Goal: Information Seeking & Learning: Learn about a topic

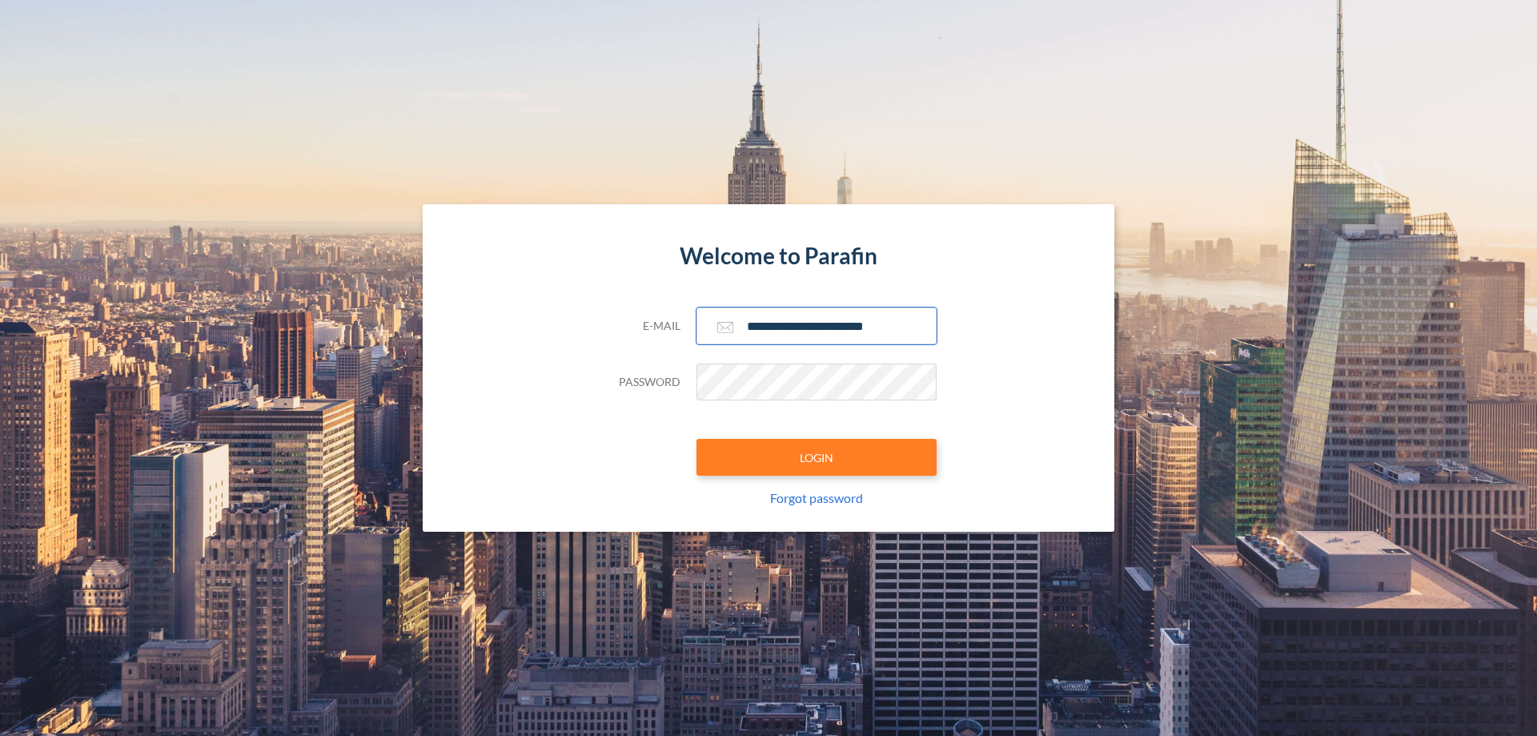
type input "**********"
click at [816, 457] on button "LOGIN" at bounding box center [816, 457] width 240 height 37
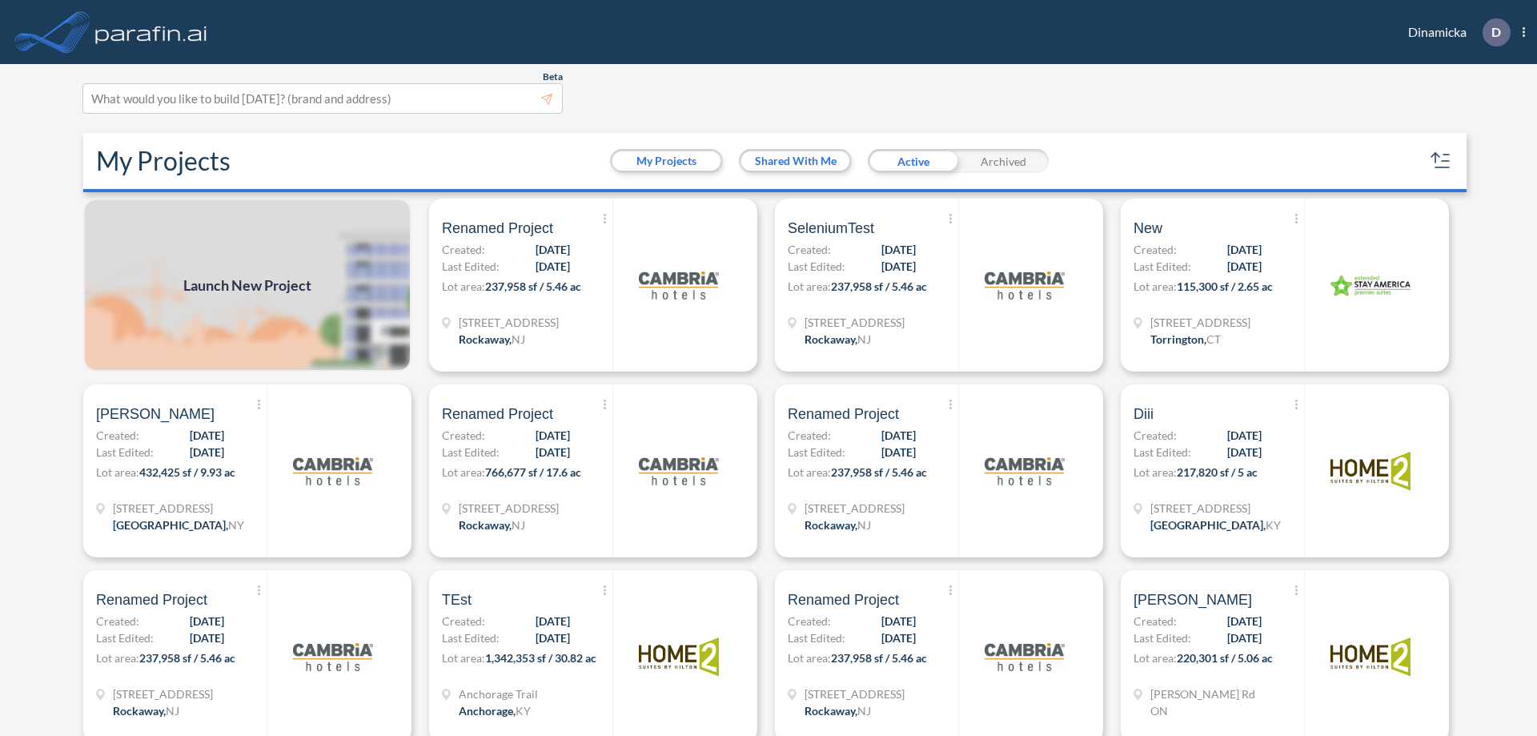
scroll to position [4, 0]
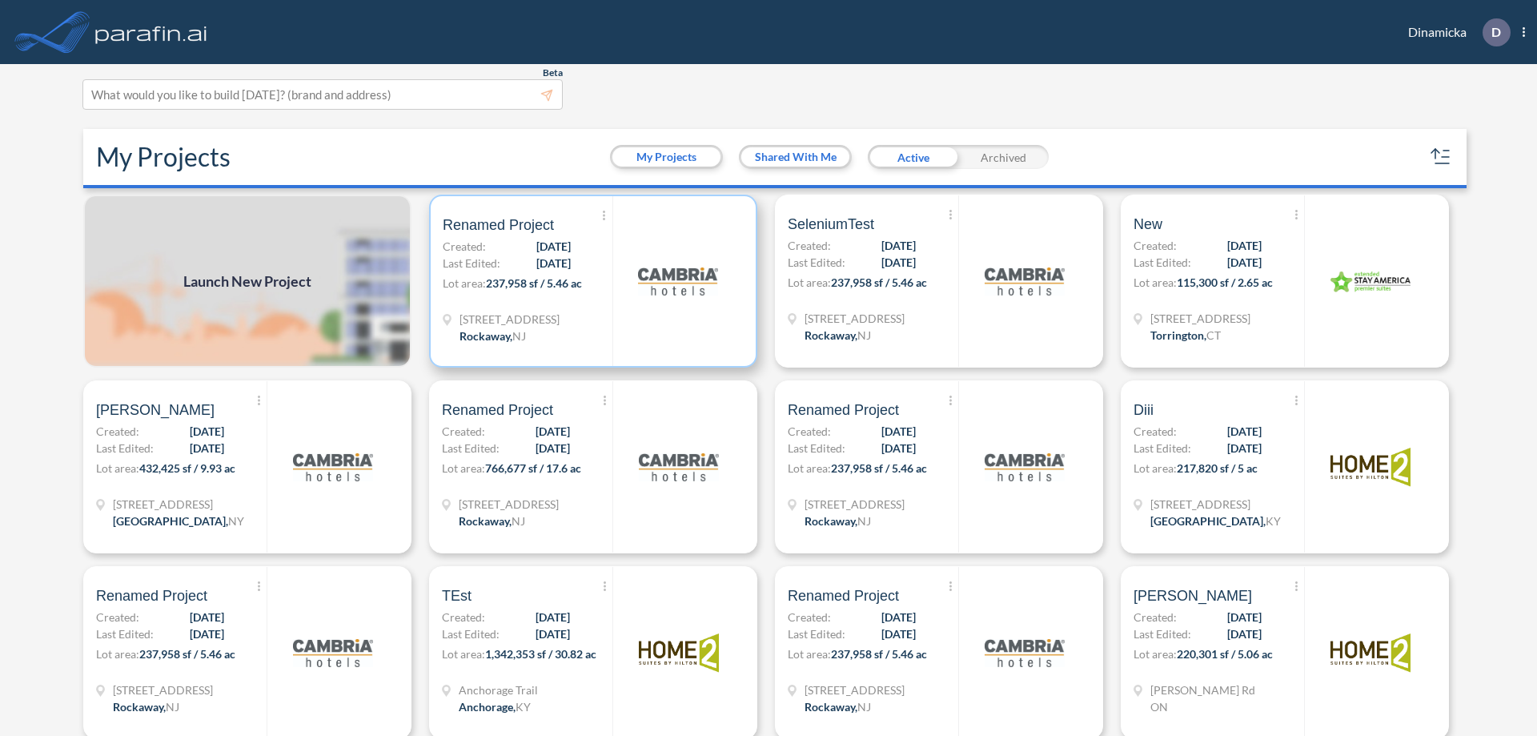
click at [590, 281] on p "Lot area: 237,958 sf / 5.46 ac" at bounding box center [528, 286] width 170 height 23
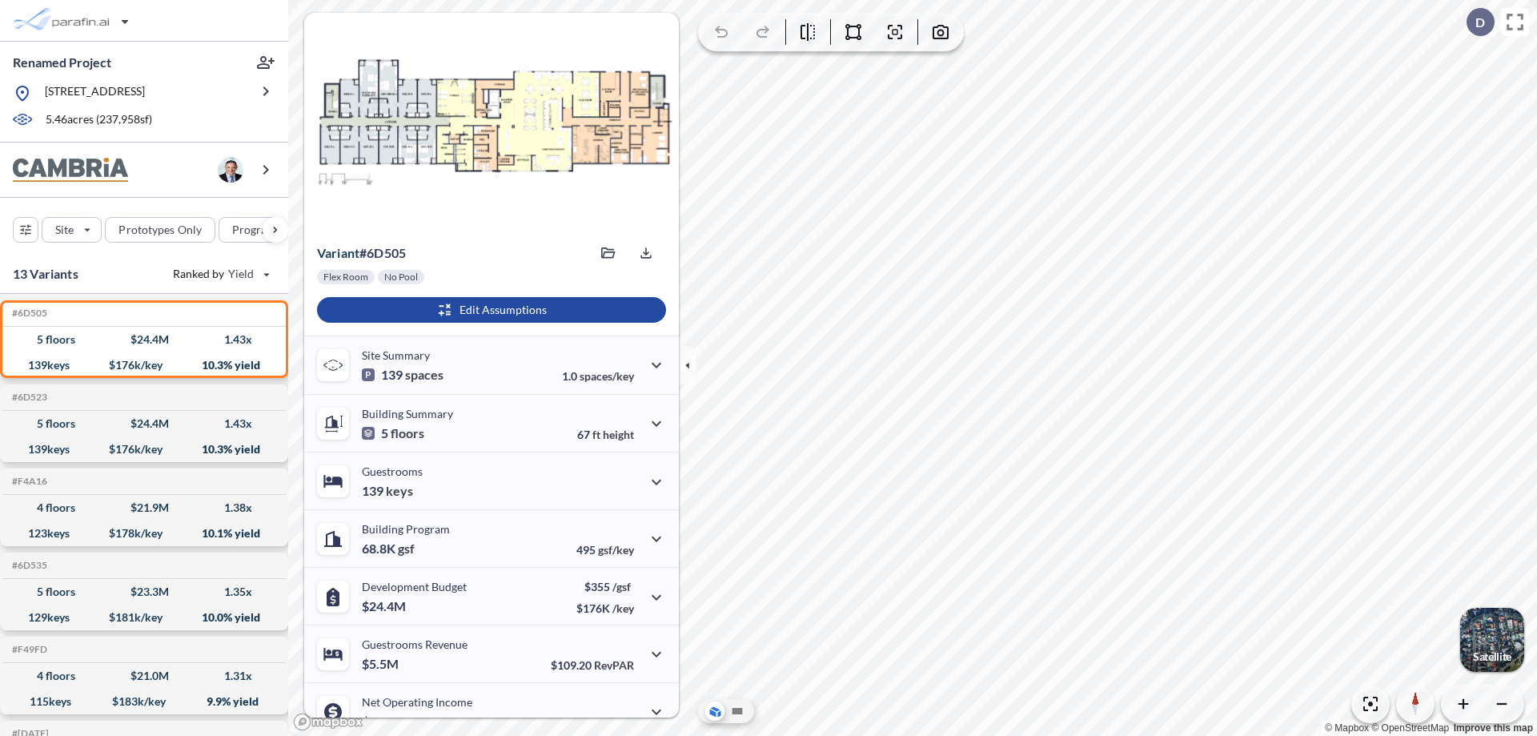
scroll to position [81, 0]
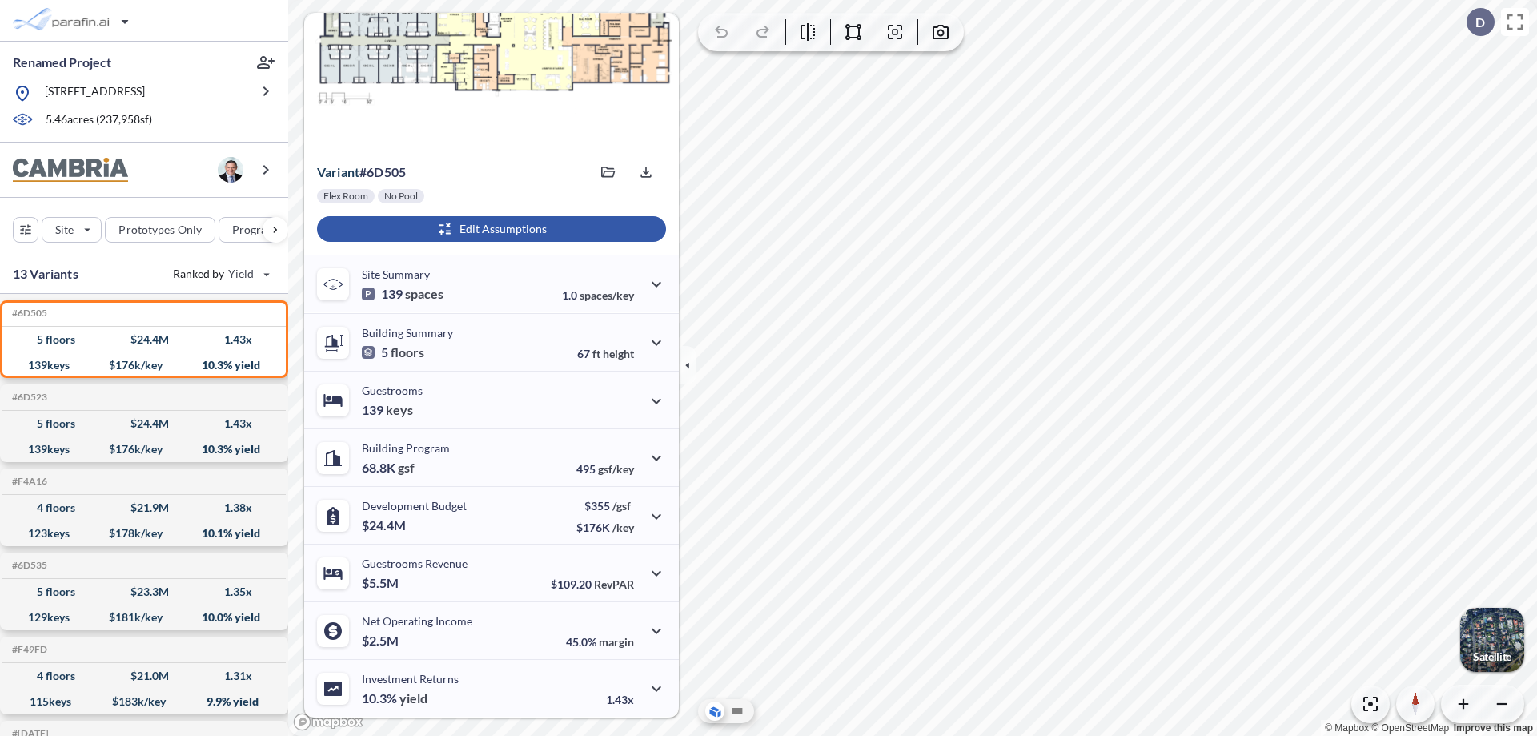
click at [489, 229] on div "button" at bounding box center [491, 229] width 349 height 26
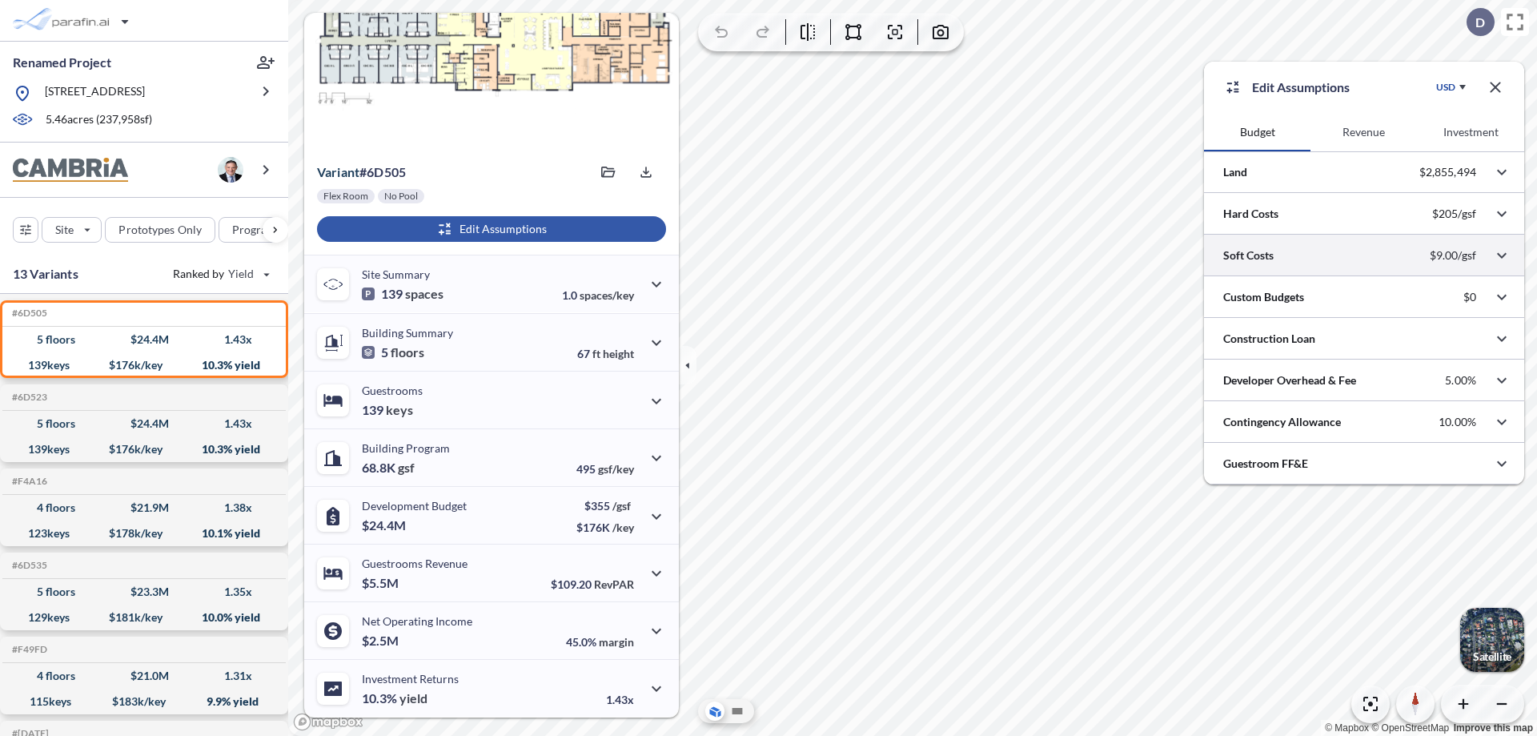
click at [1364, 255] on div at bounding box center [1364, 254] width 320 height 41
